Goal: Find specific page/section: Find specific page/section

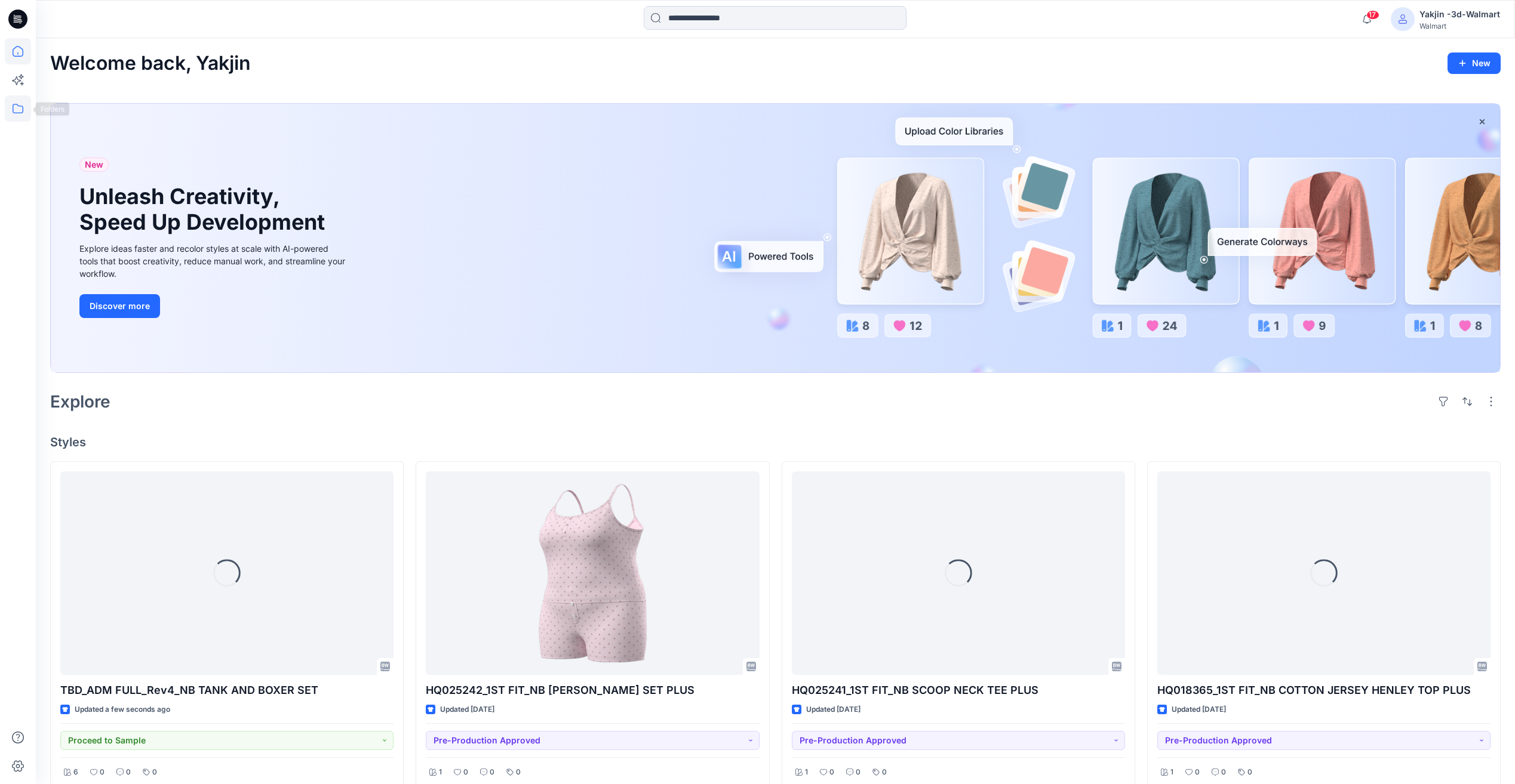
click at [18, 111] on icon at bounding box center [17, 108] width 26 height 26
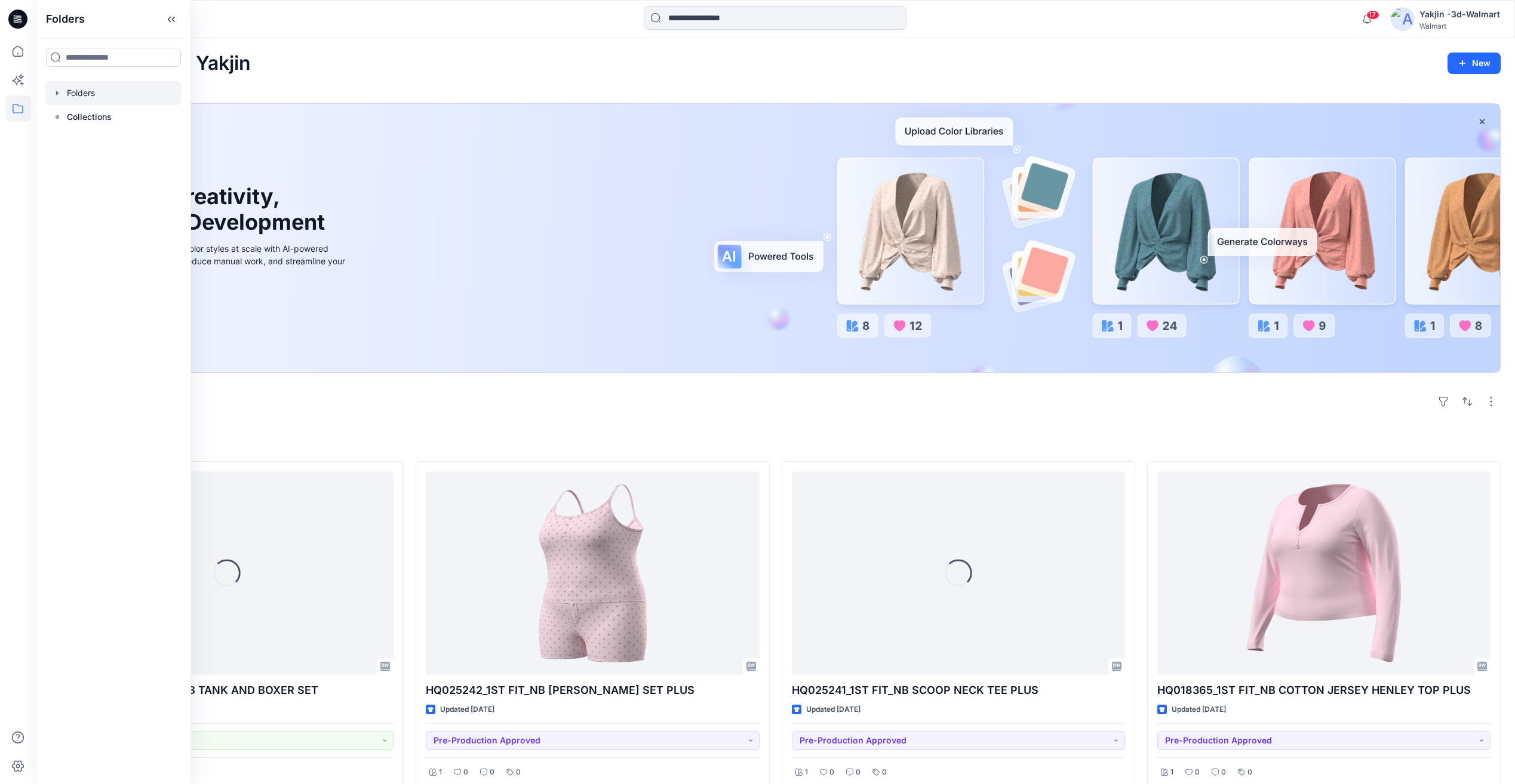
click at [142, 96] on div at bounding box center [113, 93] width 136 height 24
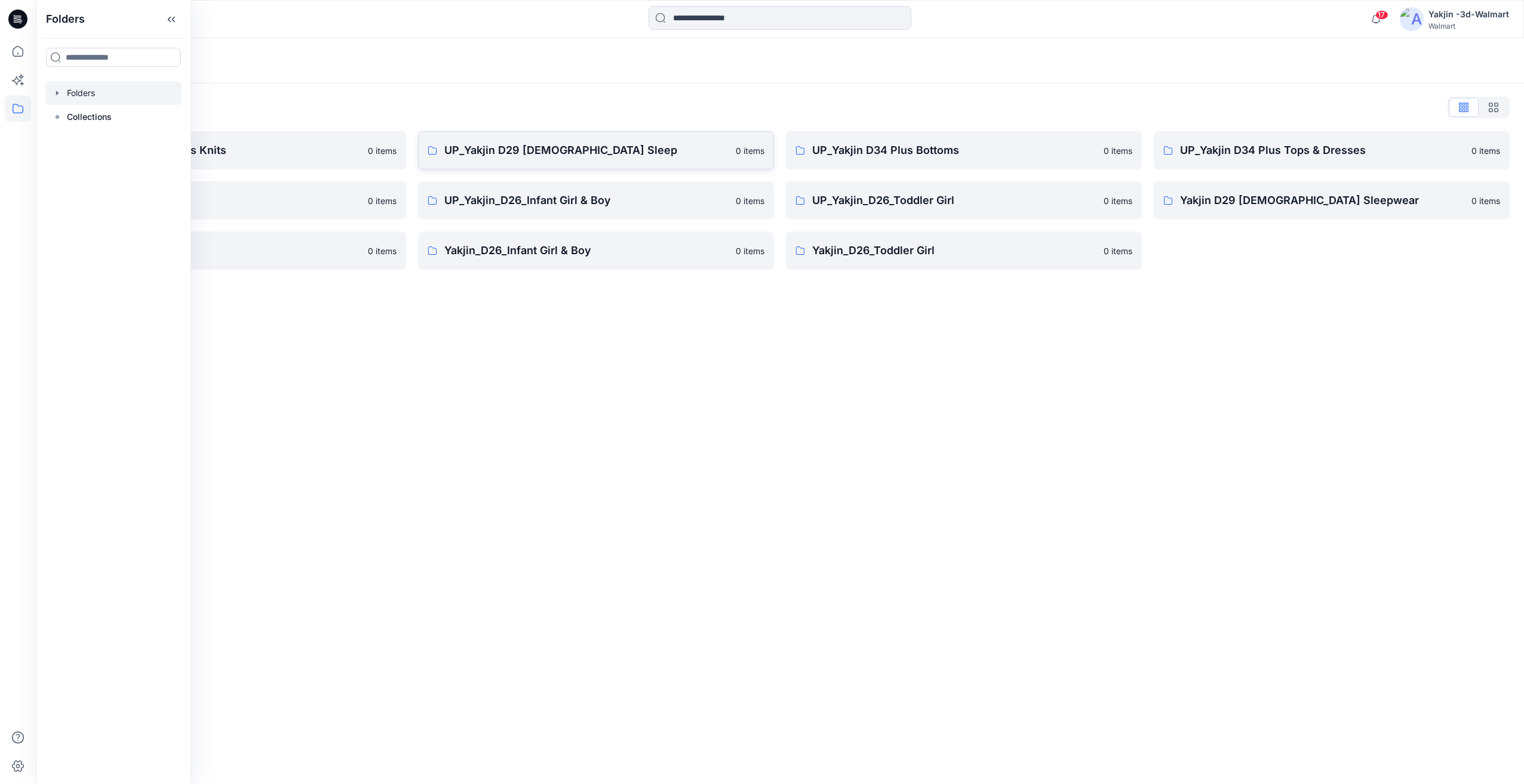
click at [482, 145] on p "UP_Yakjin D29 [DEMOGRAPHIC_DATA] Sleep" at bounding box center [586, 151] width 284 height 16
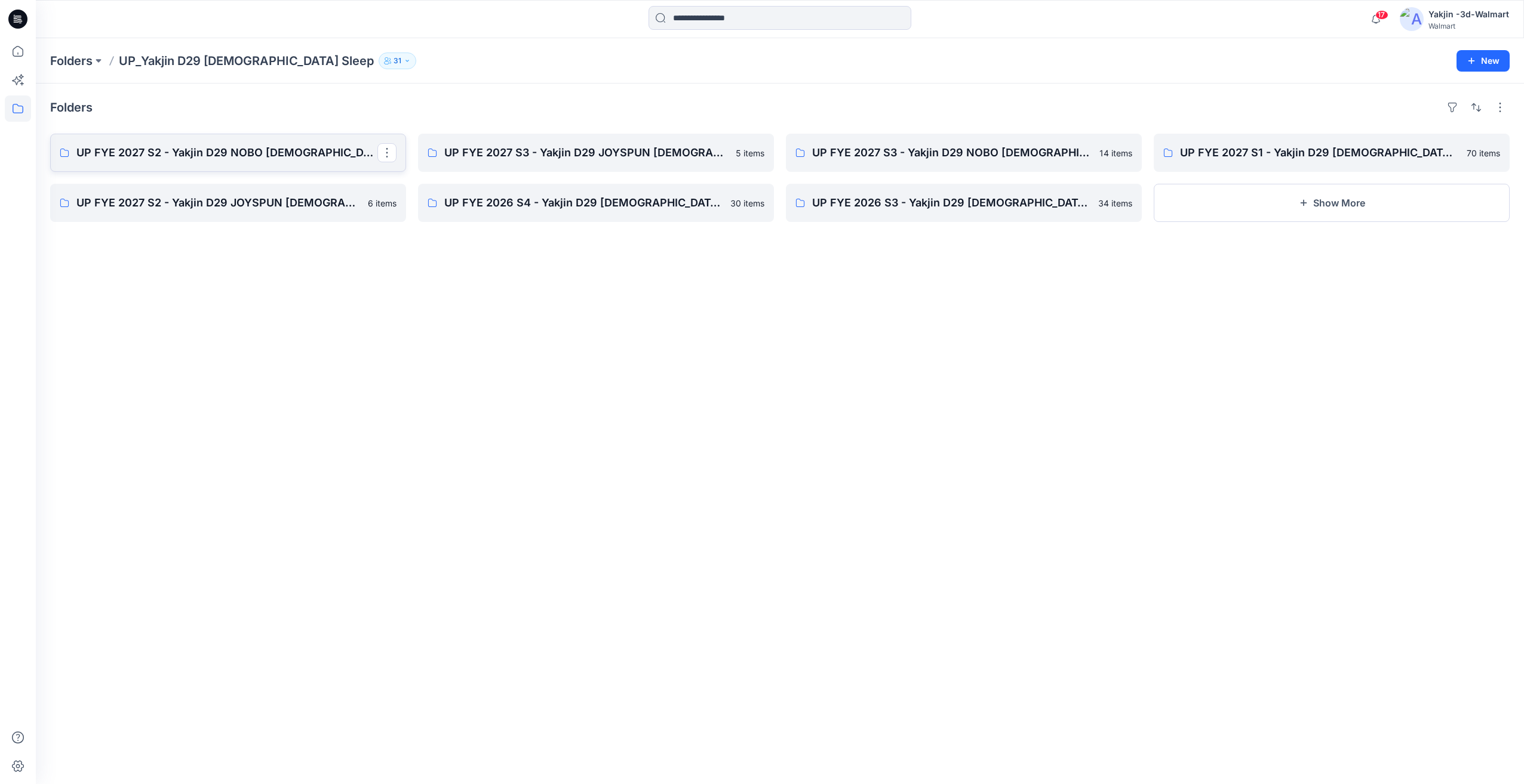
click at [227, 165] on link "UP FYE 2027 S2 - Yakjin D29 NOBO [DEMOGRAPHIC_DATA] Sleepwear" at bounding box center [227, 152] width 356 height 38
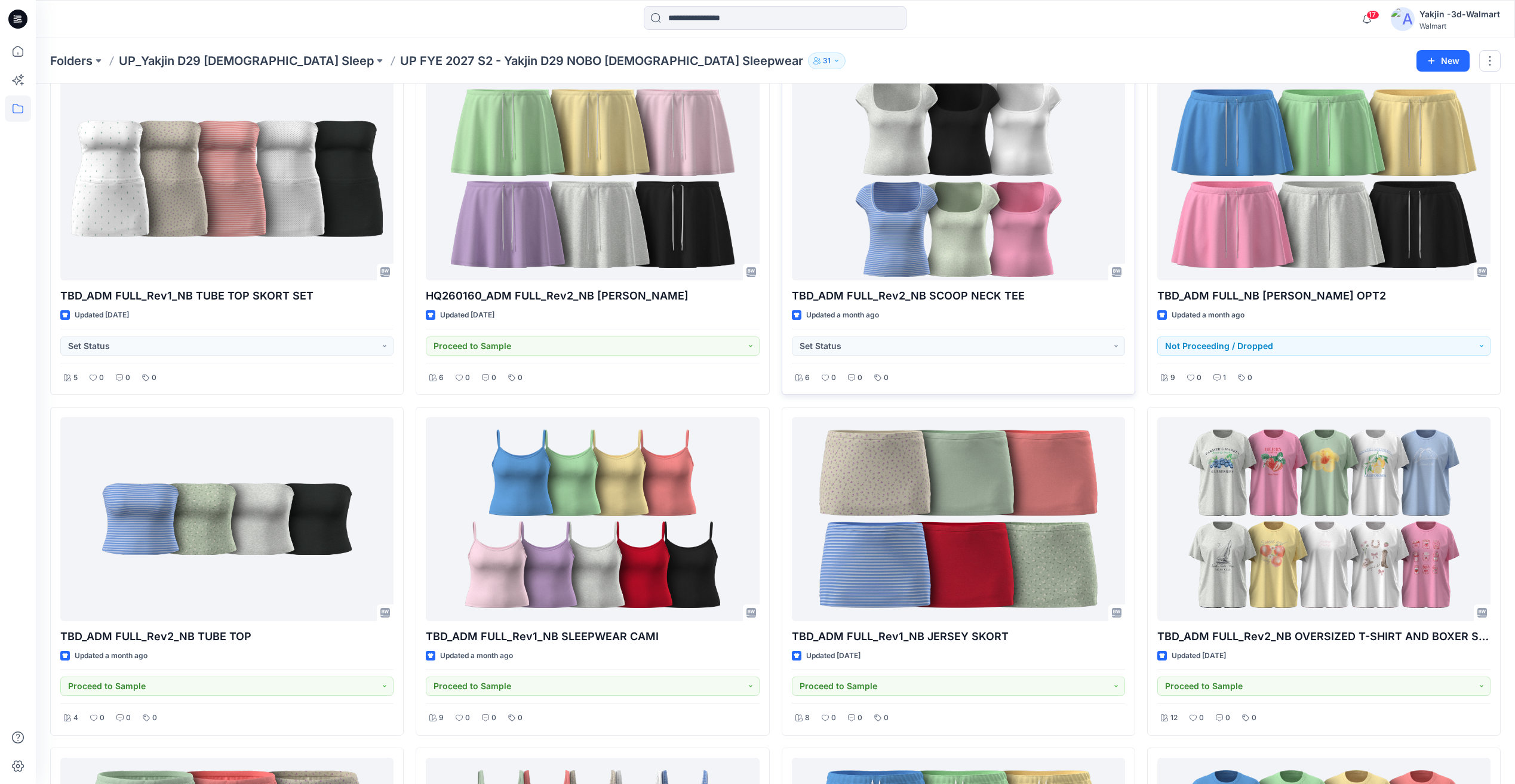
scroll to position [60, 0]
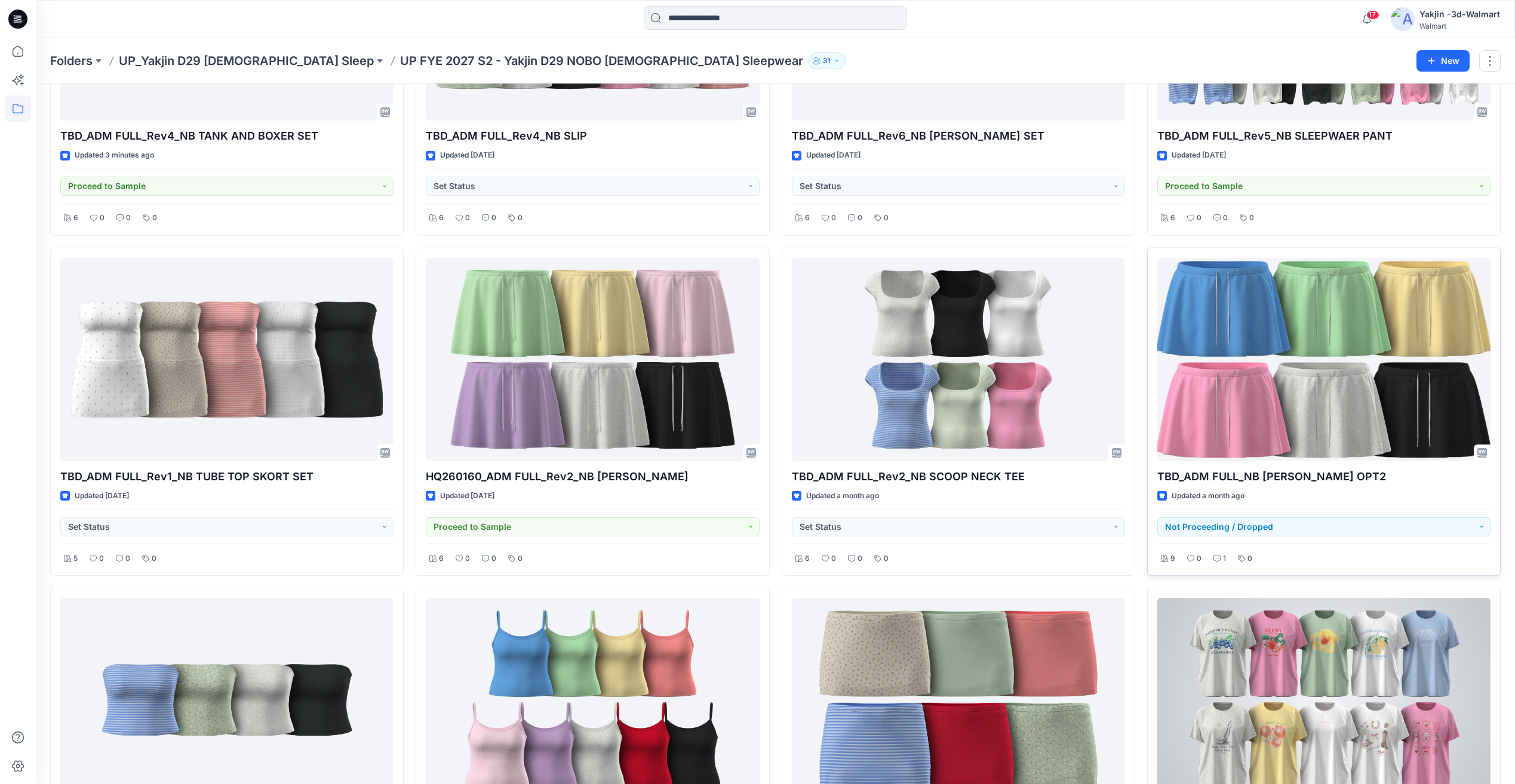
scroll to position [0, 0]
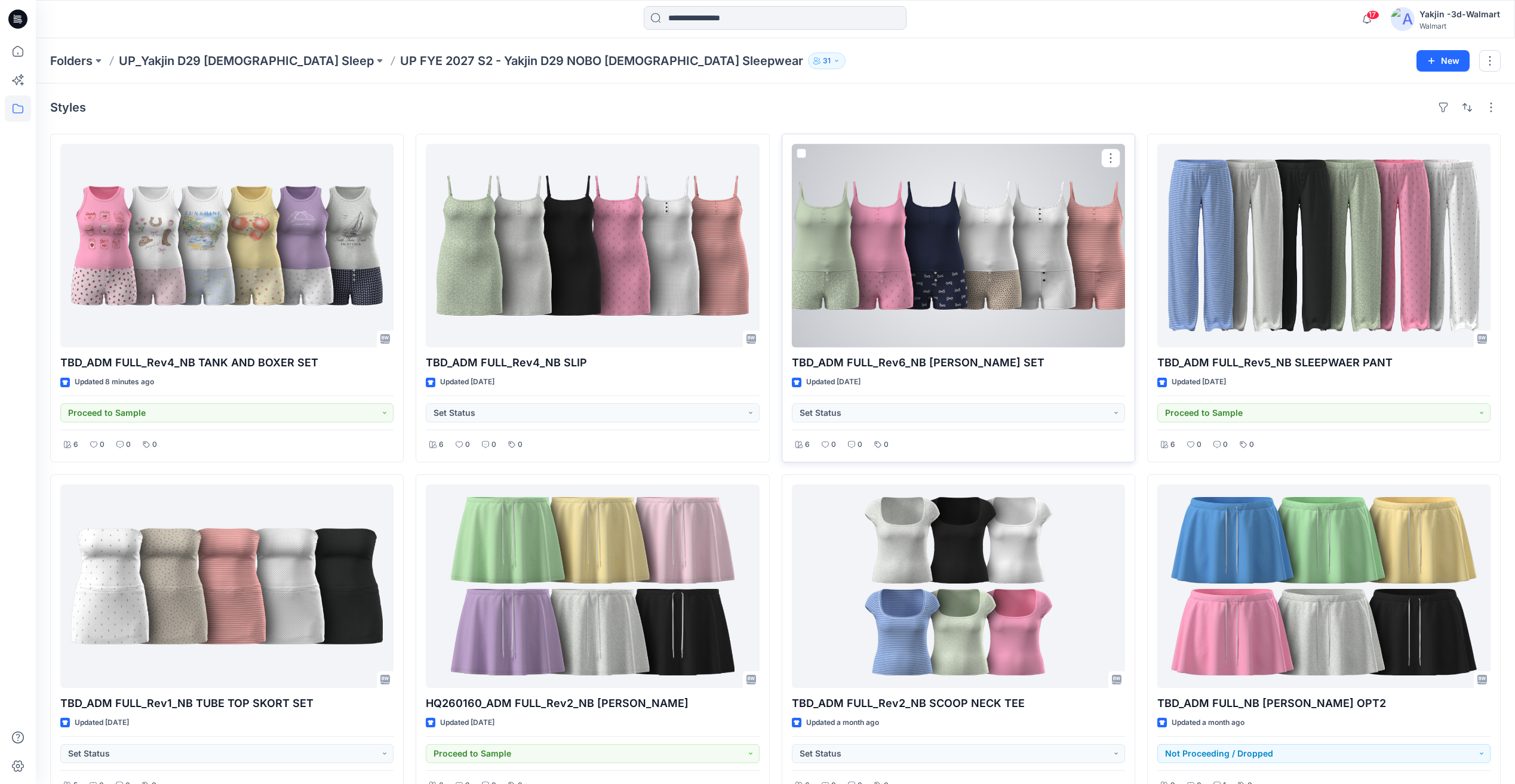
click at [904, 256] on div at bounding box center [958, 245] width 333 height 203
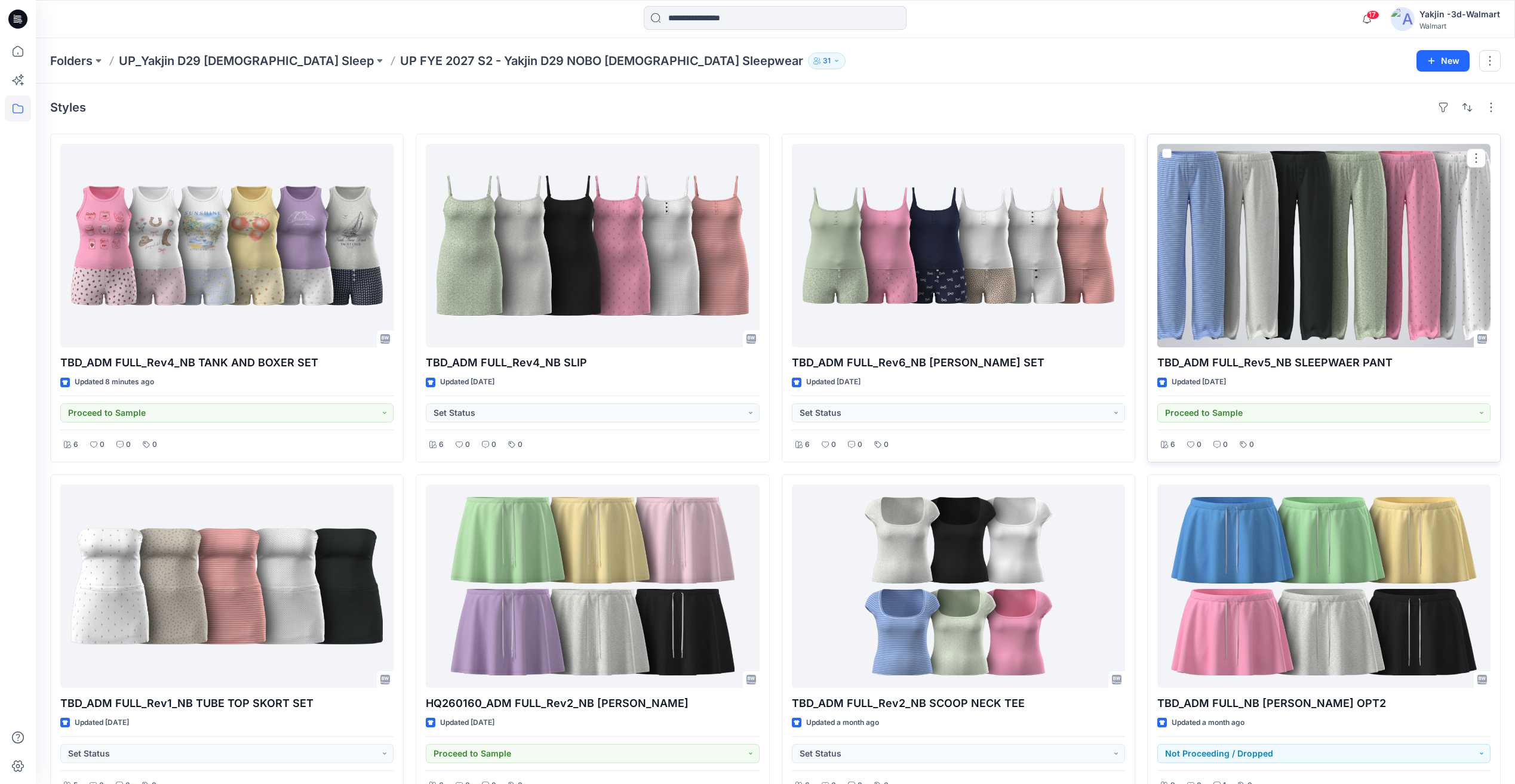
click at [1392, 274] on div at bounding box center [1323, 245] width 333 height 203
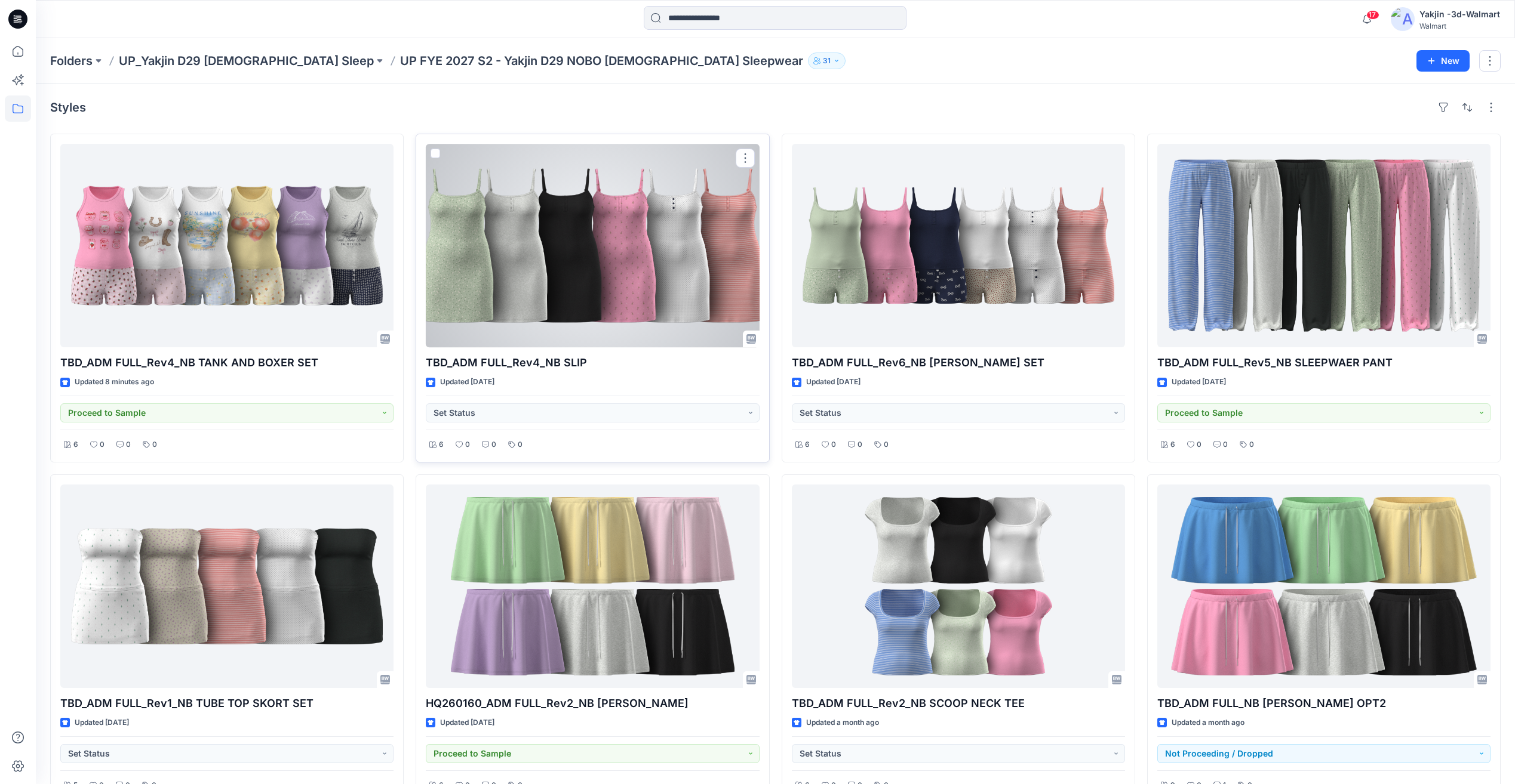
click at [527, 275] on div at bounding box center [592, 245] width 333 height 203
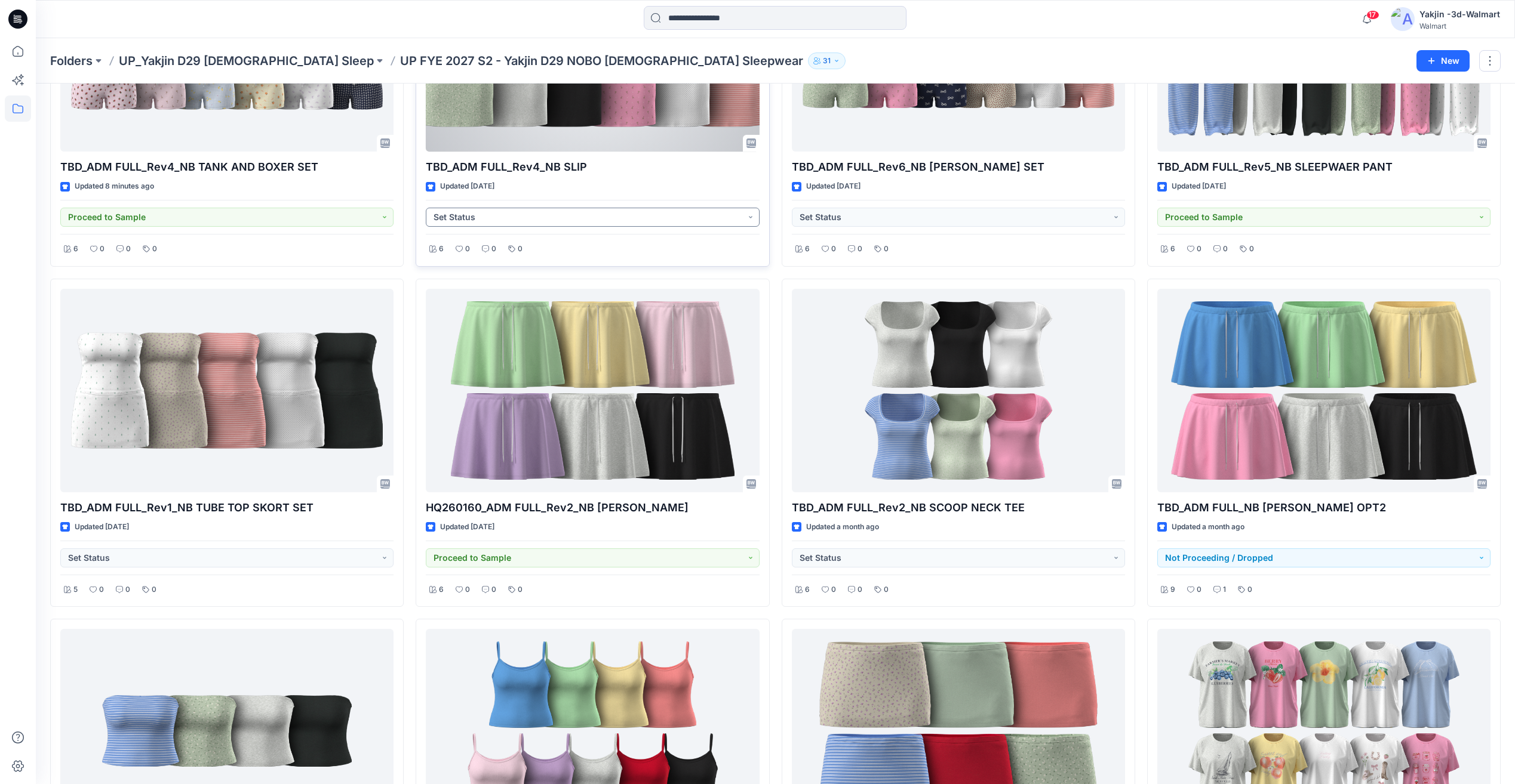
scroll to position [199, 0]
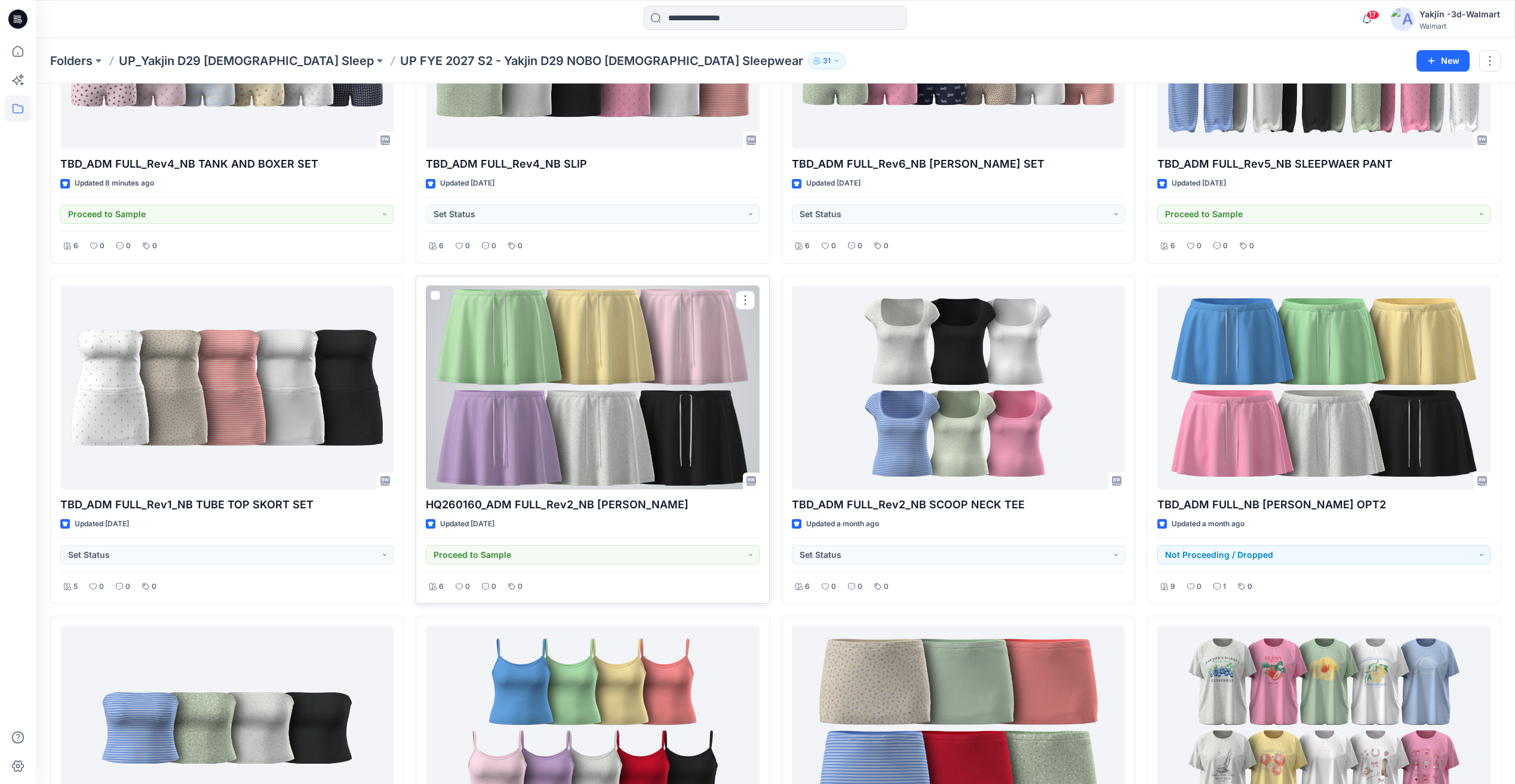
click at [694, 378] on div at bounding box center [592, 388] width 333 height 203
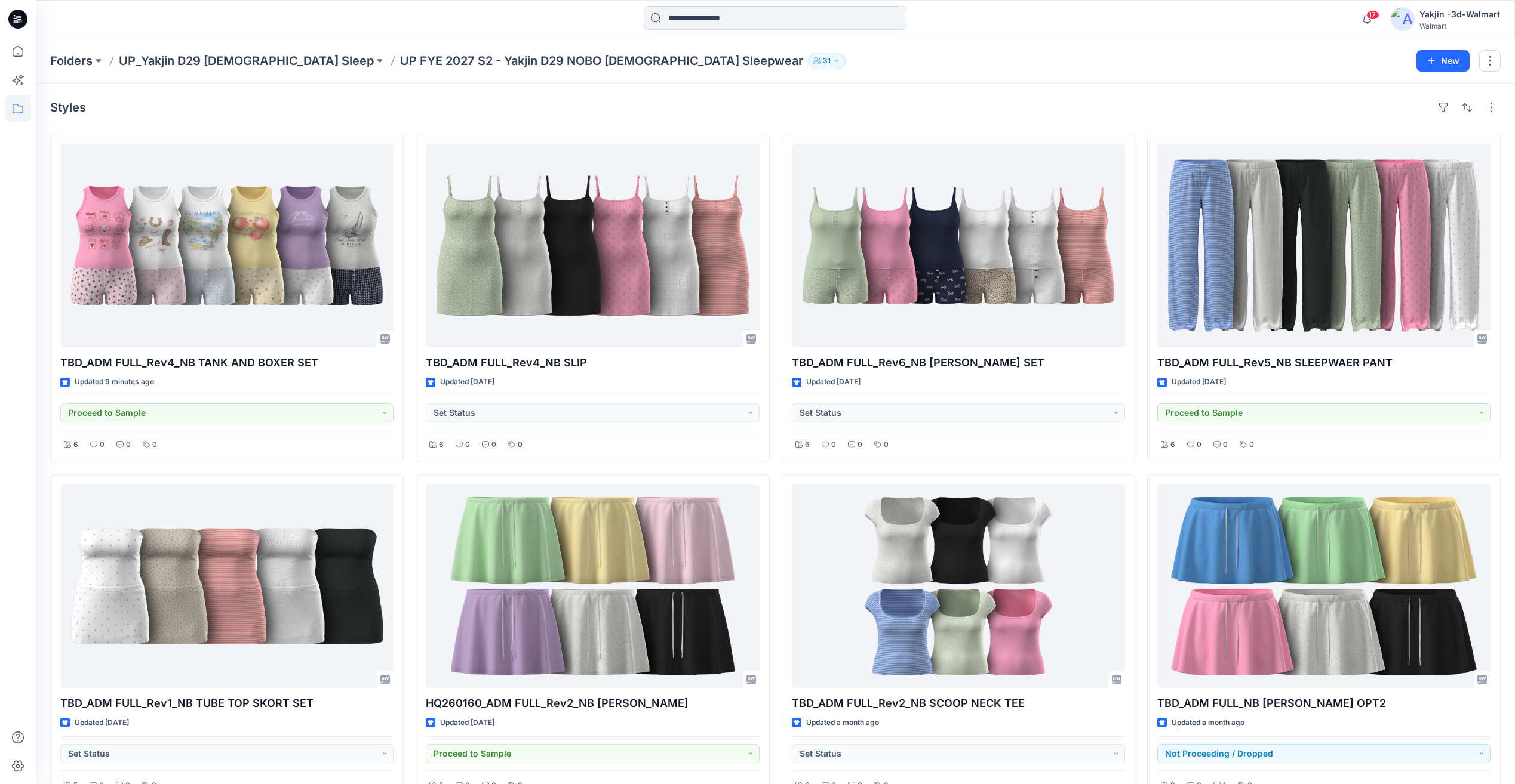
scroll to position [686, 0]
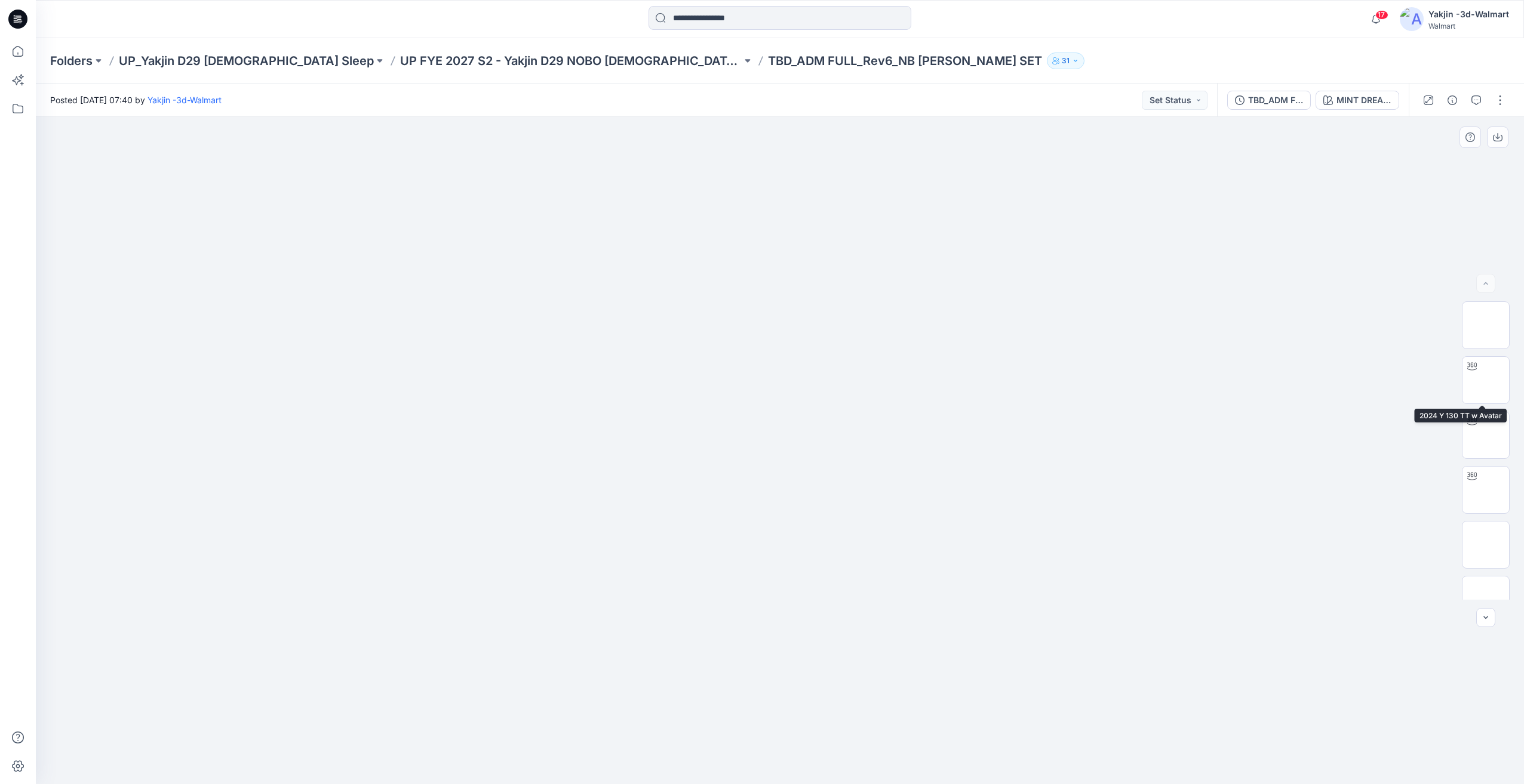
click at [1513, 388] on div "64 %" at bounding box center [1485, 450] width 77 height 298
click at [1501, 463] on div "64 %" at bounding box center [1486, 450] width 48 height 298
click at [1486, 435] on img at bounding box center [1486, 435] width 0 height 0
